Goal: Task Accomplishment & Management: Complete application form

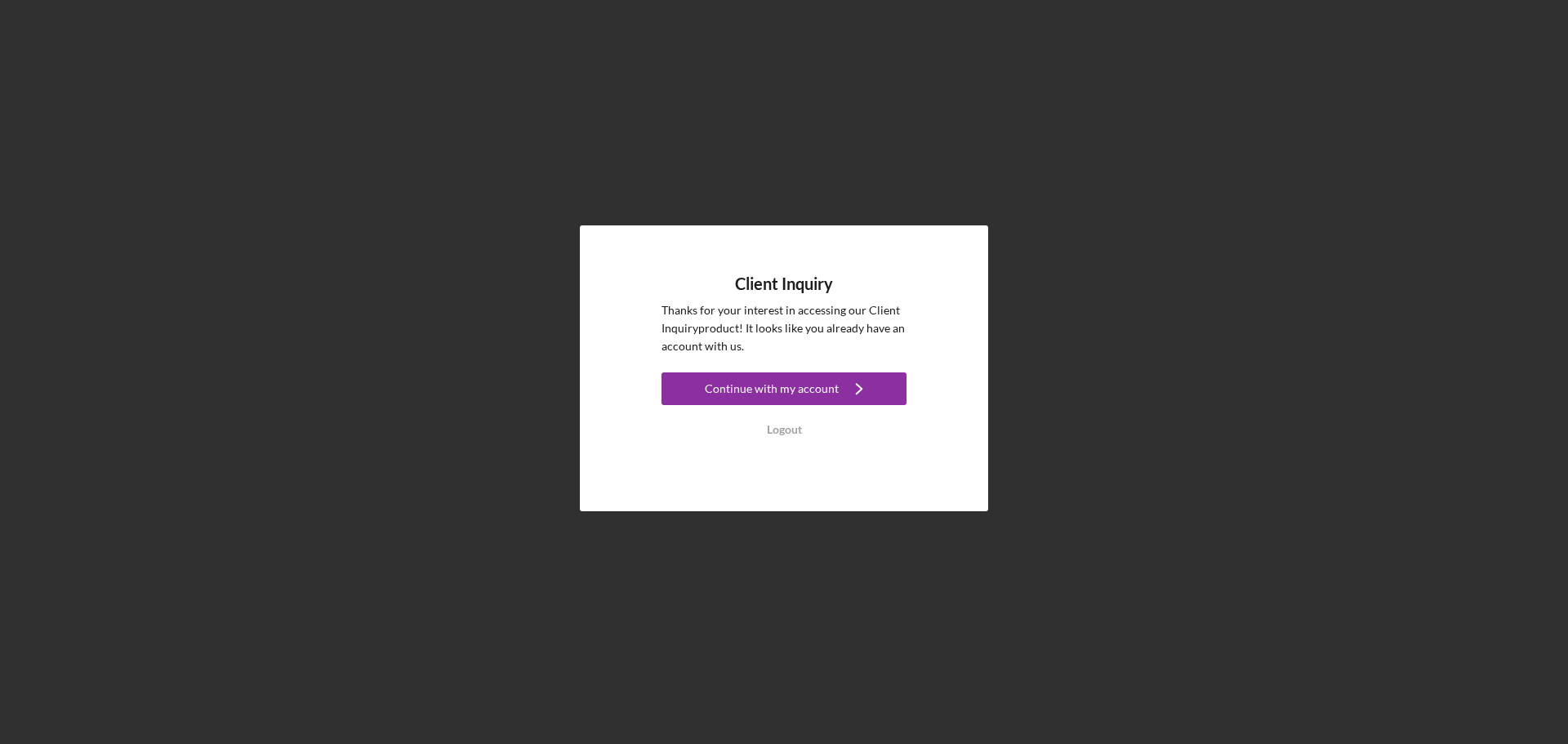
click at [775, 390] on div "Continue with my account" at bounding box center [772, 389] width 134 height 33
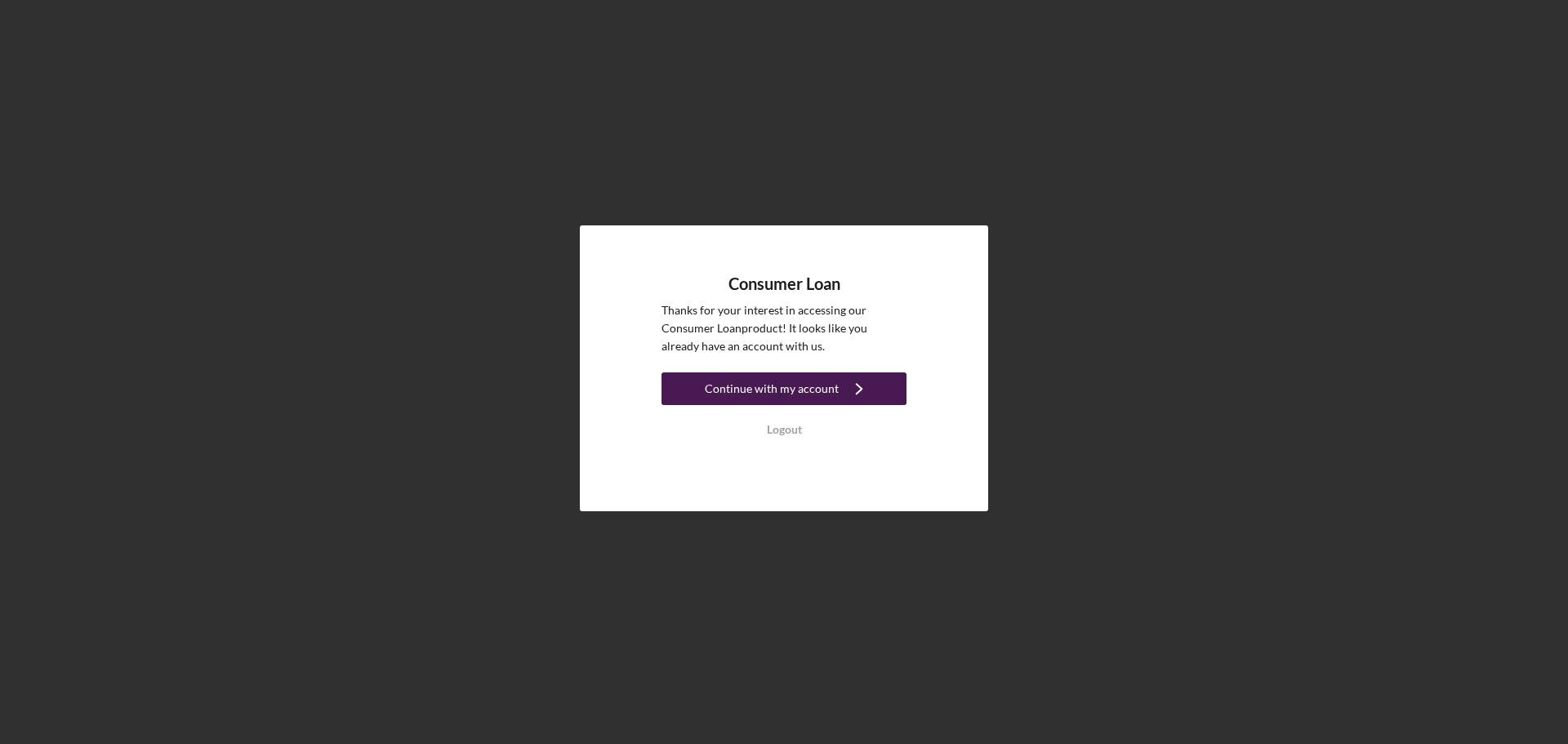
click at [849, 377] on icon "Icon/Navigate" at bounding box center [858, 388] width 41 height 41
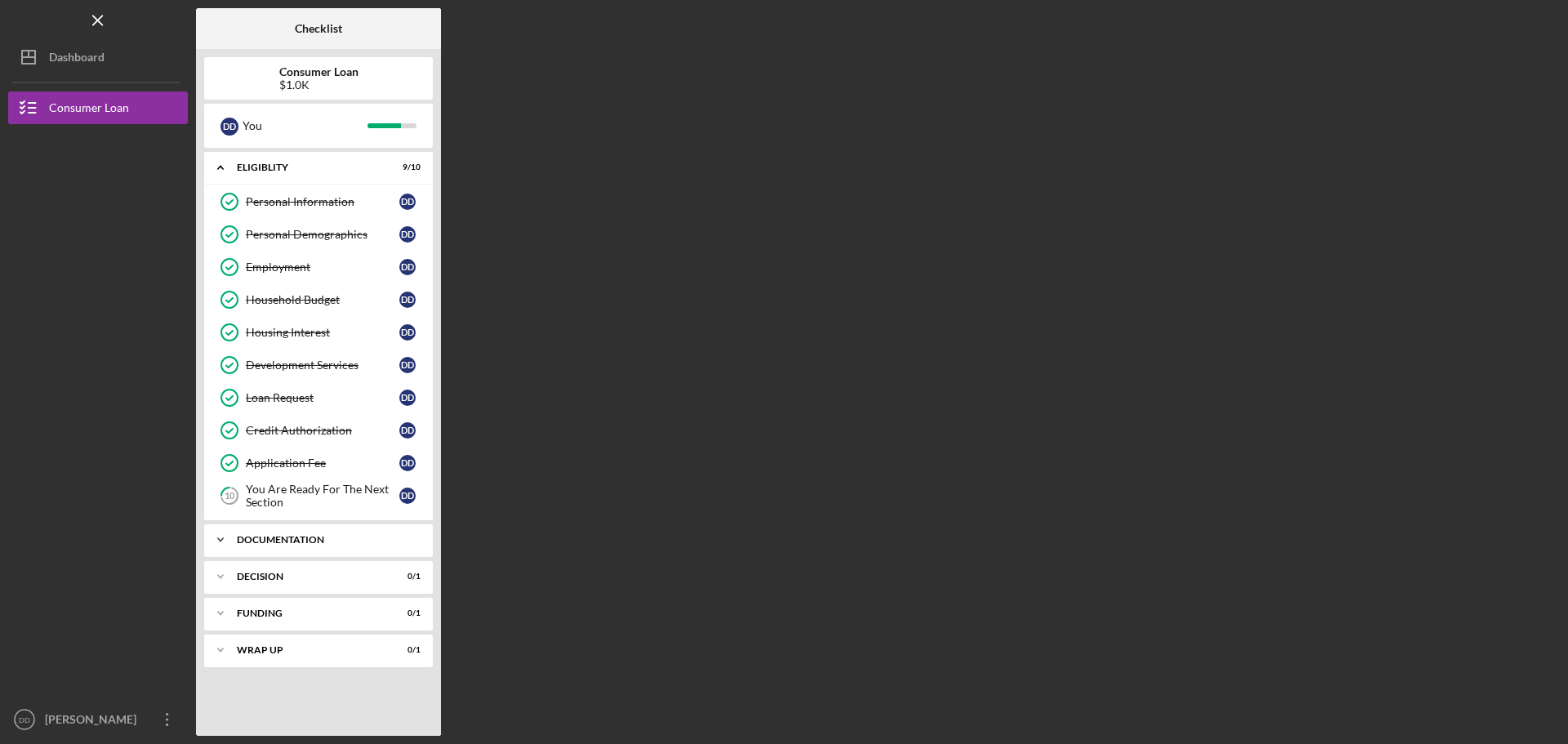
click at [334, 535] on div "Icon/Expander Documentation 6 / 9" at bounding box center [318, 540] width 228 height 33
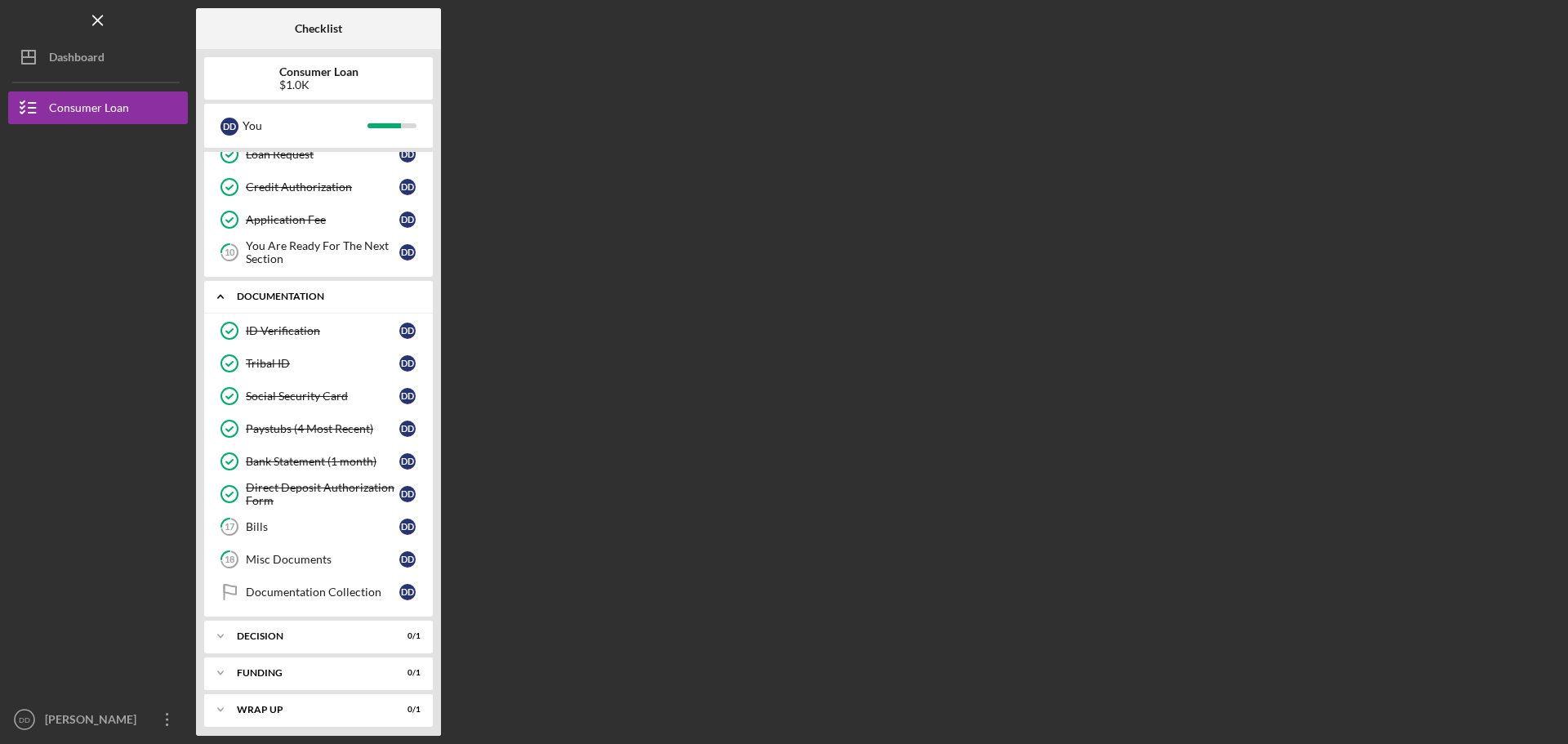
scroll to position [251, 0]
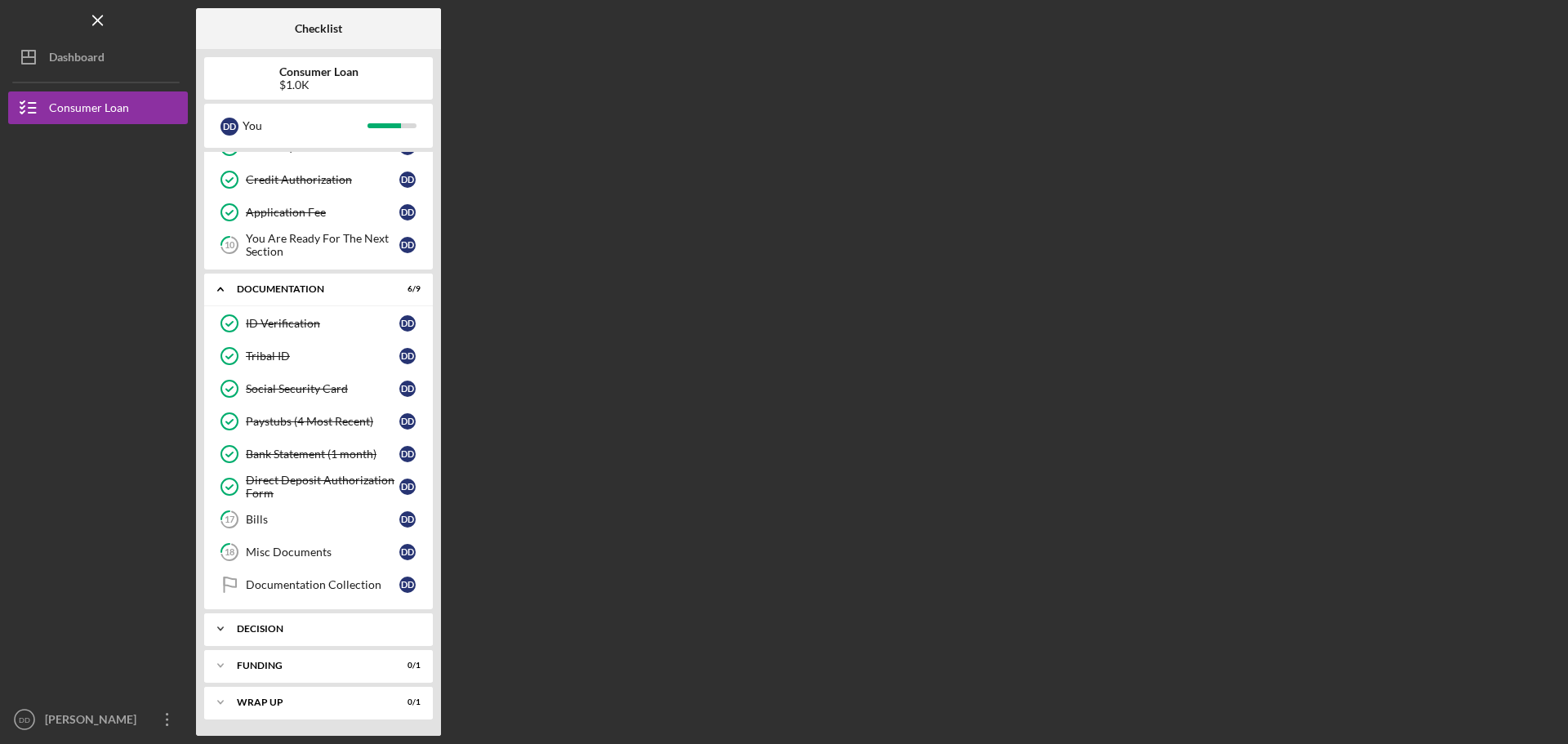
click at [339, 628] on div "Decision" at bounding box center [324, 628] width 176 height 10
click at [28, 42] on icon "Icon/Dashboard" at bounding box center [28, 57] width 41 height 41
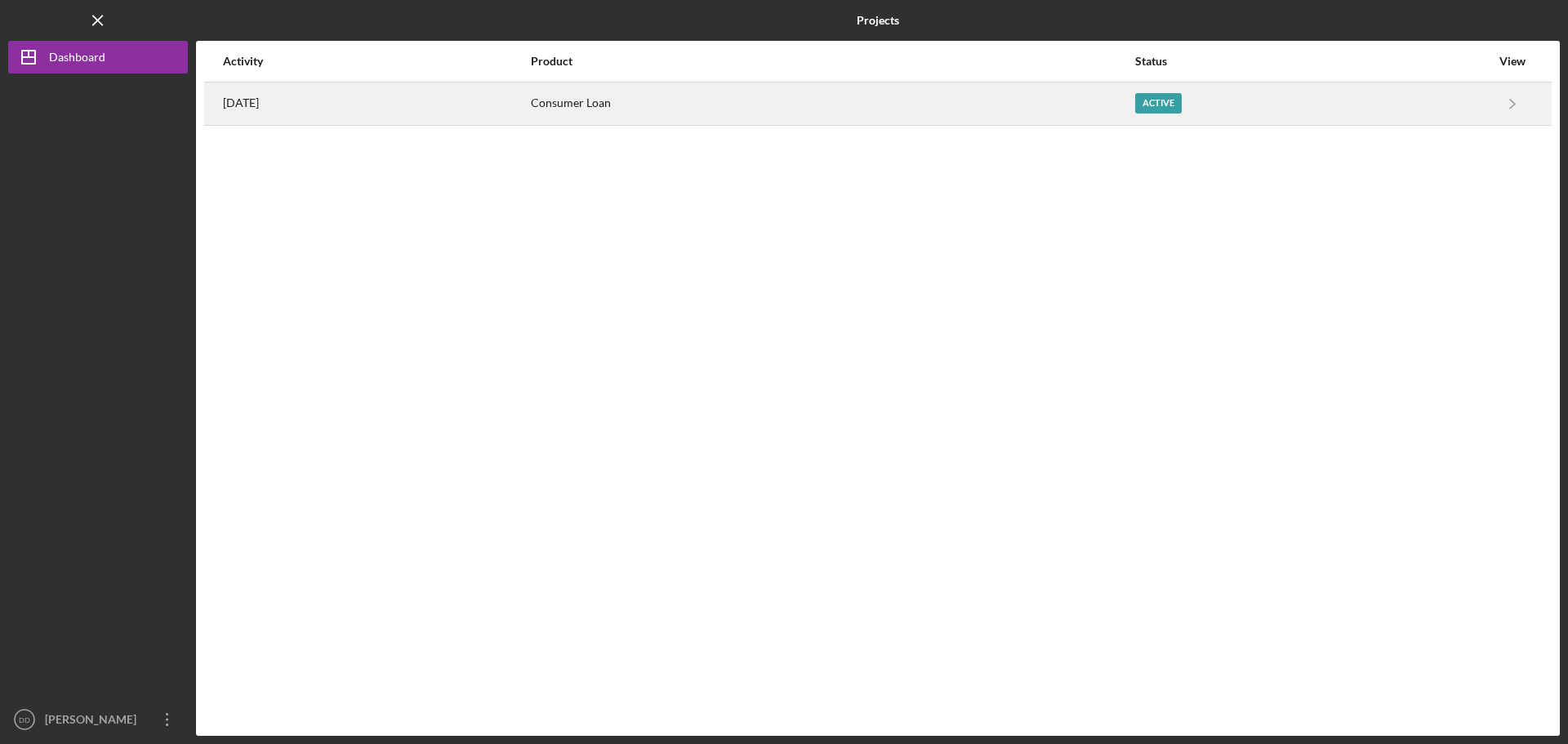
click at [1489, 101] on div "Active" at bounding box center [1313, 103] width 356 height 41
